Goal: Obtain resource: Download file/media

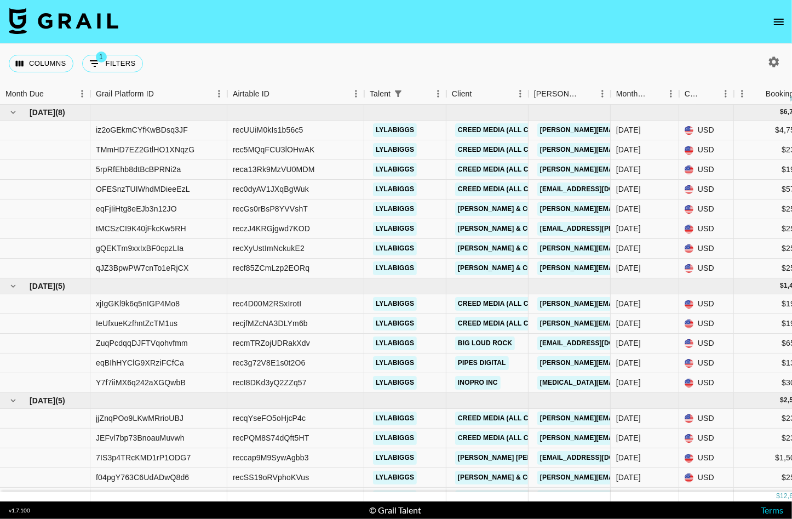
scroll to position [109, 0]
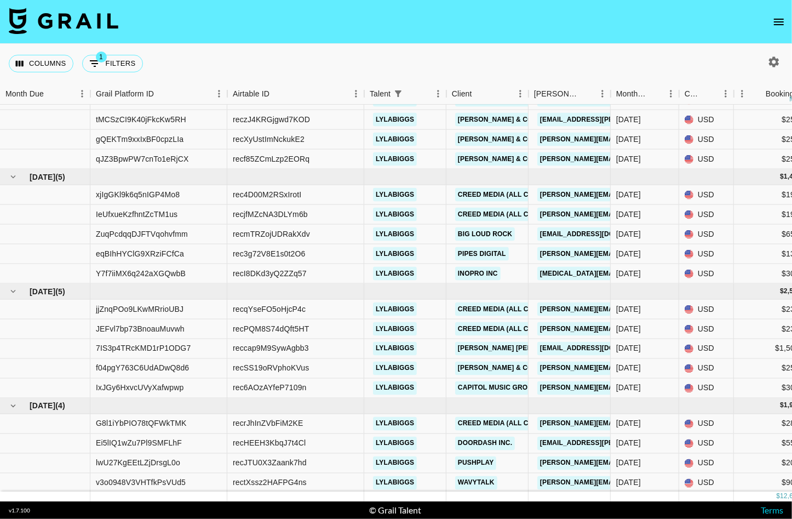
click at [562, 59] on icon "button" at bounding box center [774, 61] width 10 height 10
select select "[DATE]"
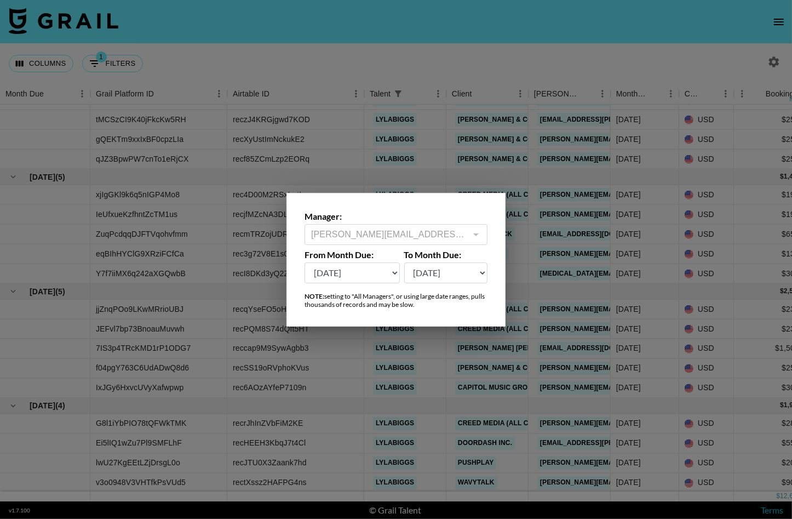
click at [362, 107] on div at bounding box center [396, 259] width 792 height 519
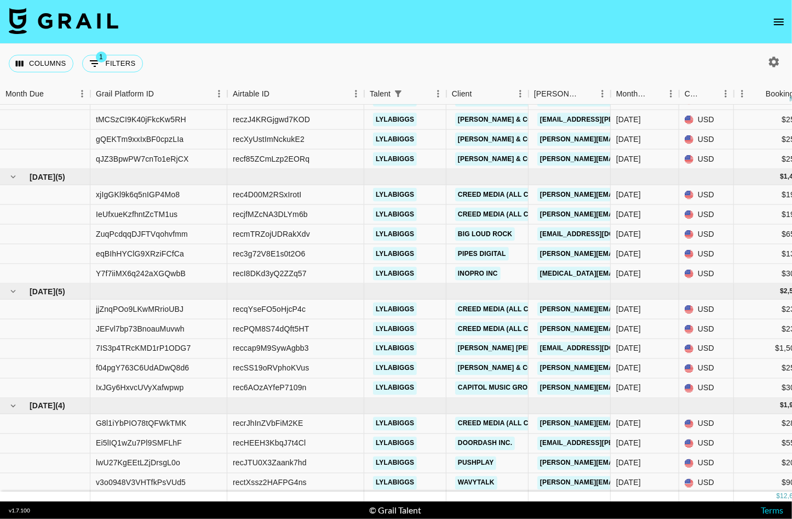
click at [131, 49] on div "Columns 1 Filters + Booking" at bounding box center [78, 63] width 139 height 39
click at [131, 58] on button "1 Filters" at bounding box center [112, 64] width 61 height 18
select select "talentName"
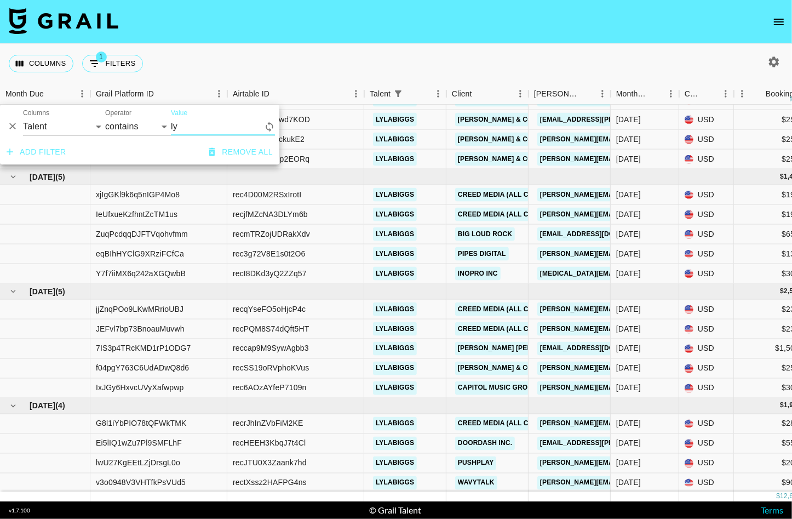
type input "l"
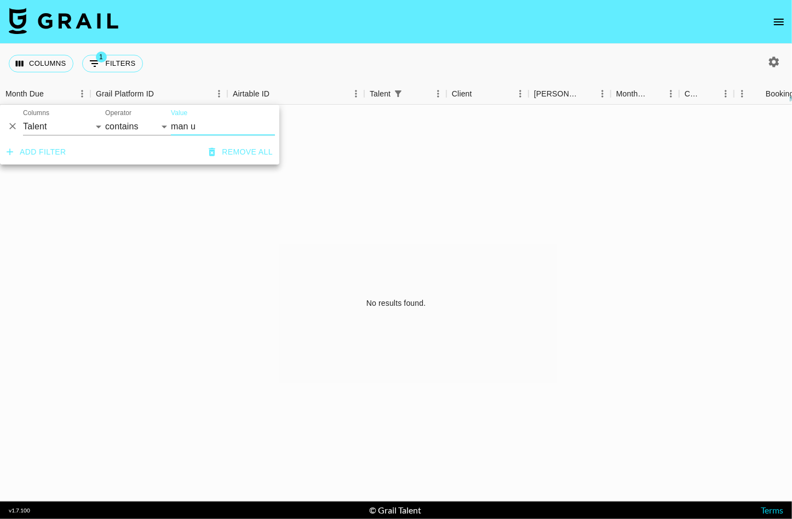
scroll to position [0, 0]
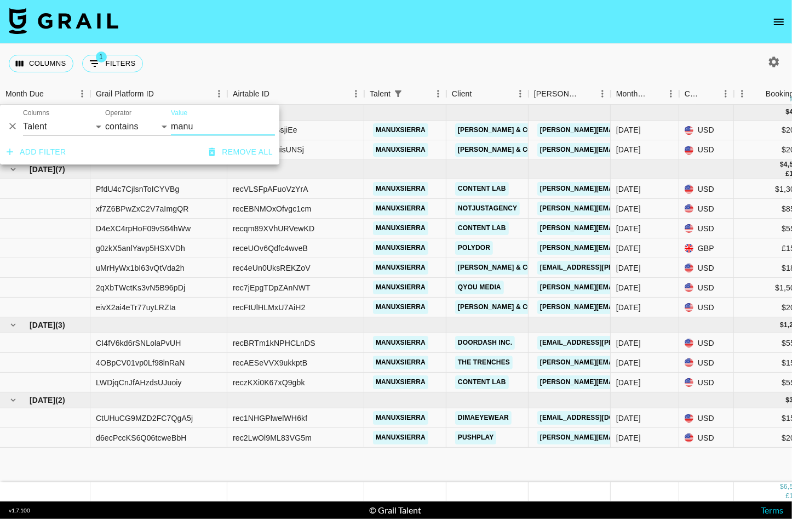
type input "manu"
click at [264, 467] on div "[DATE] ( 2 ) $ 400.00 $ 39.05 SQy3lHr2ZxGG0wFDqx3Y rec5Beltk6EBsjiEe manuxsierr…" at bounding box center [758, 293] width 1517 height 377
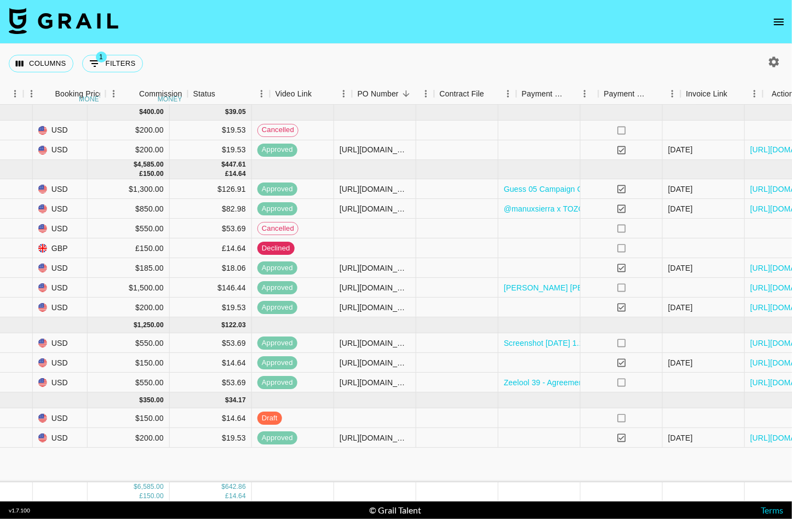
scroll to position [0, 725]
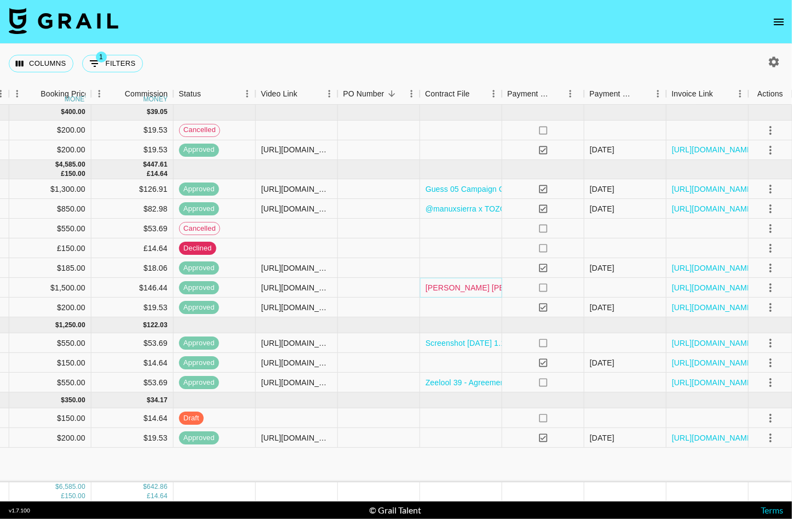
click at [473, 288] on link "[PERSON_NAME] [PERSON_NAME] _ QYOU Talent Agreement .docx" at bounding box center [549, 287] width 246 height 11
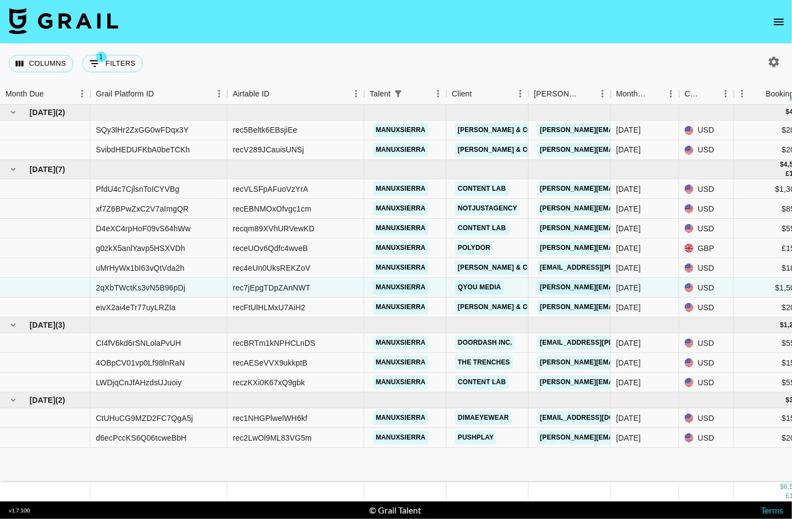
scroll to position [0, 2]
